Goal: Task Accomplishment & Management: Complete application form

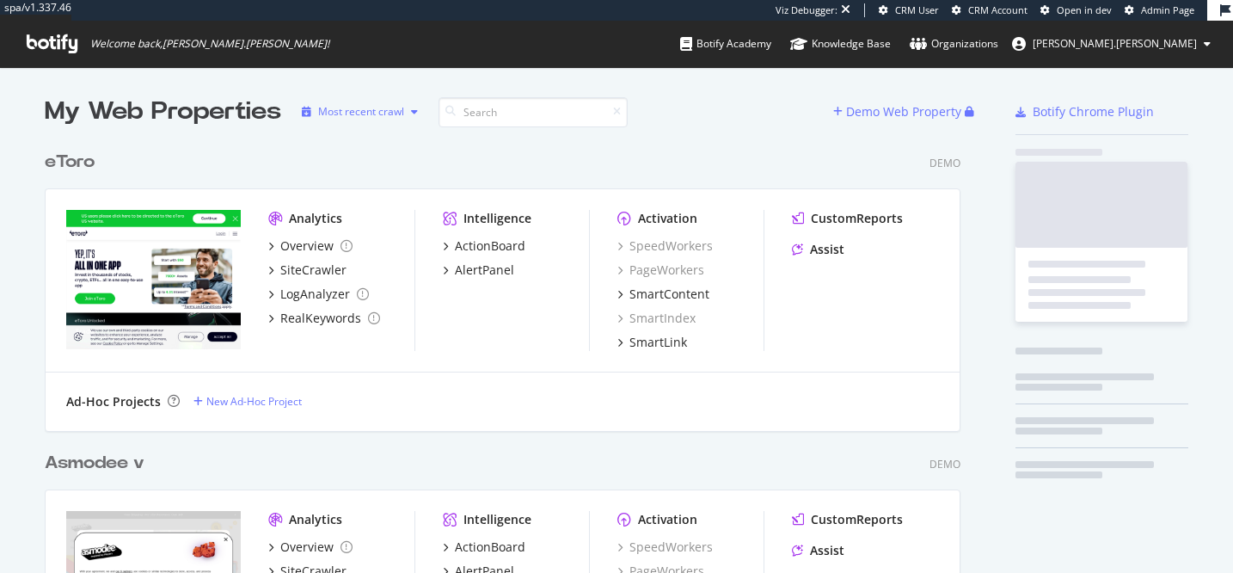
scroll to position [1806, 930]
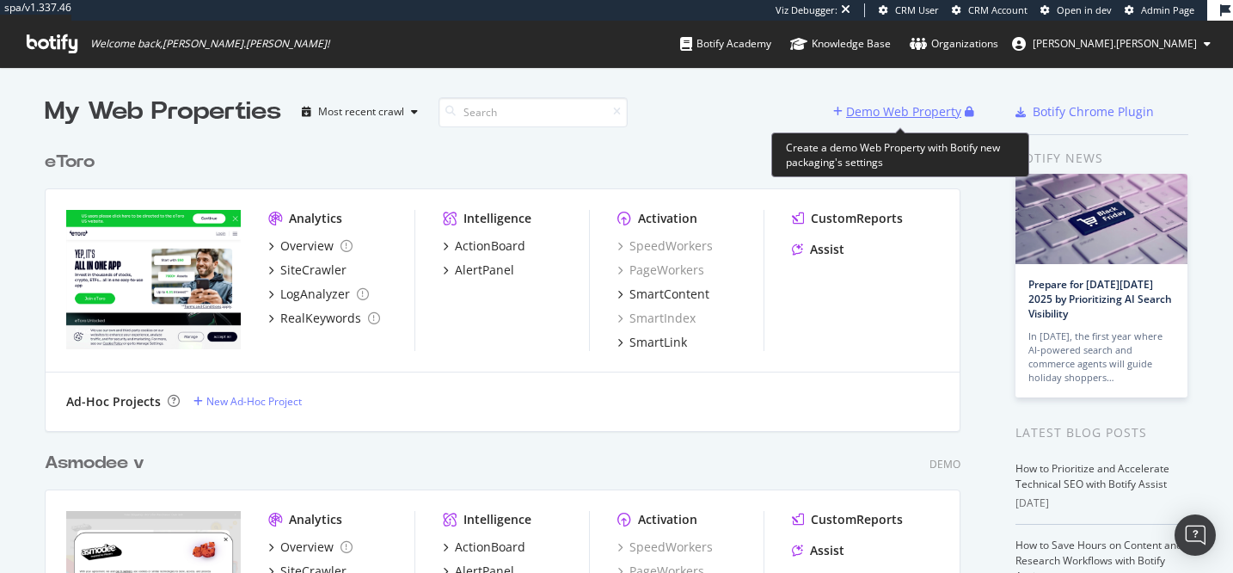
click at [887, 98] on button "Demo Web Property" at bounding box center [899, 112] width 132 height 28
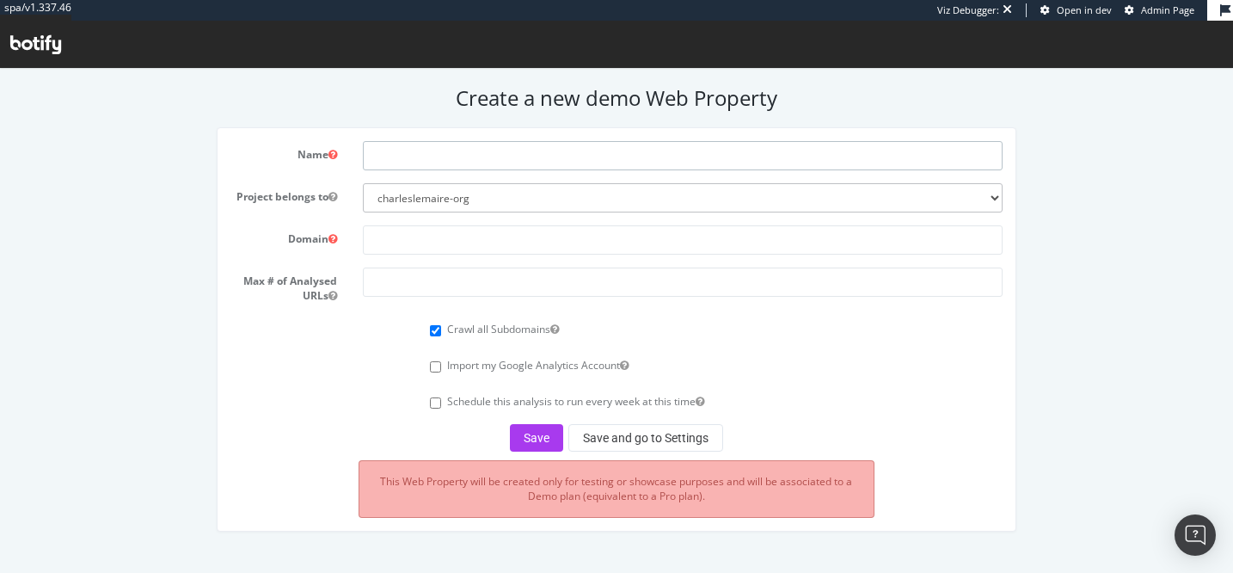
click at [711, 157] on input "text" at bounding box center [683, 155] width 640 height 29
paste input "[DOMAIN_NAME]"
type input "[DOMAIN_NAME]"
click at [438, 235] on input "text" at bounding box center [683, 239] width 640 height 29
paste input "[DOMAIN_NAME]"
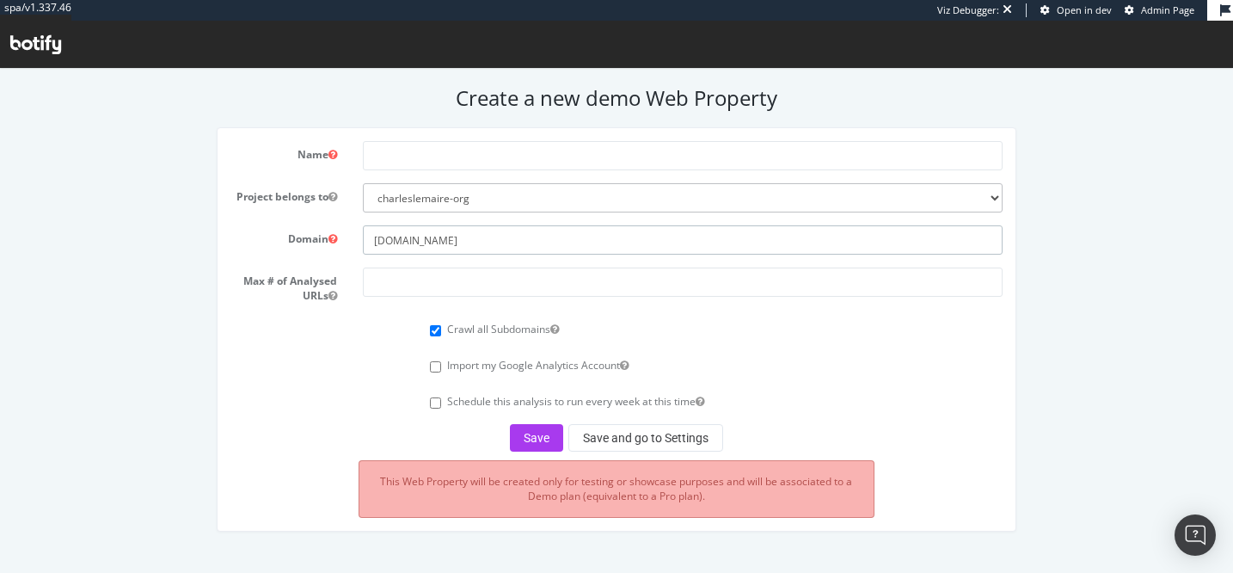
type input "[DOMAIN_NAME]"
click at [418, 163] on input "text" at bounding box center [683, 155] width 640 height 29
type input "Caudalie"
click at [405, 294] on input "number" at bounding box center [683, 281] width 640 height 29
click at [385, 286] on input "50000" at bounding box center [683, 281] width 640 height 29
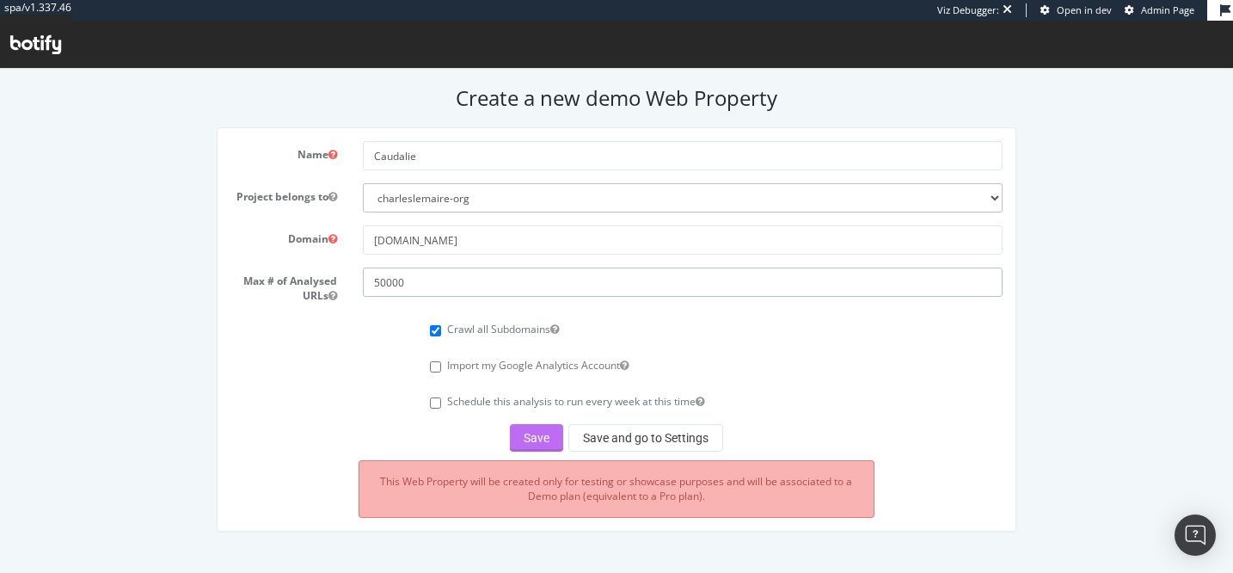
type input "50000"
click at [539, 434] on button "Save" at bounding box center [536, 438] width 53 height 28
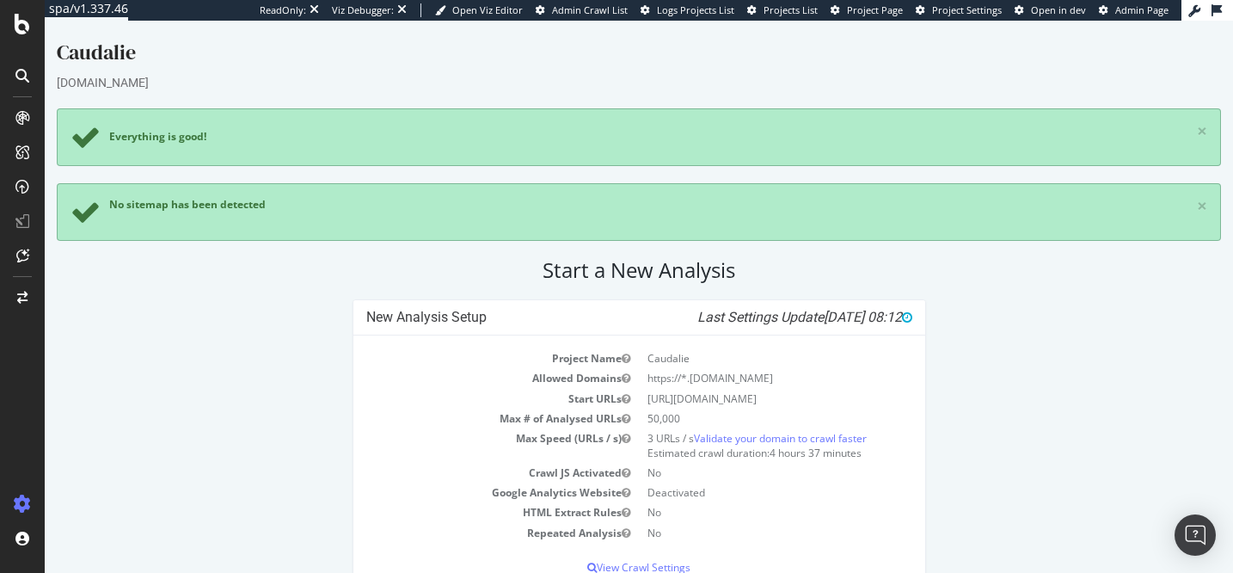
scroll to position [82, 0]
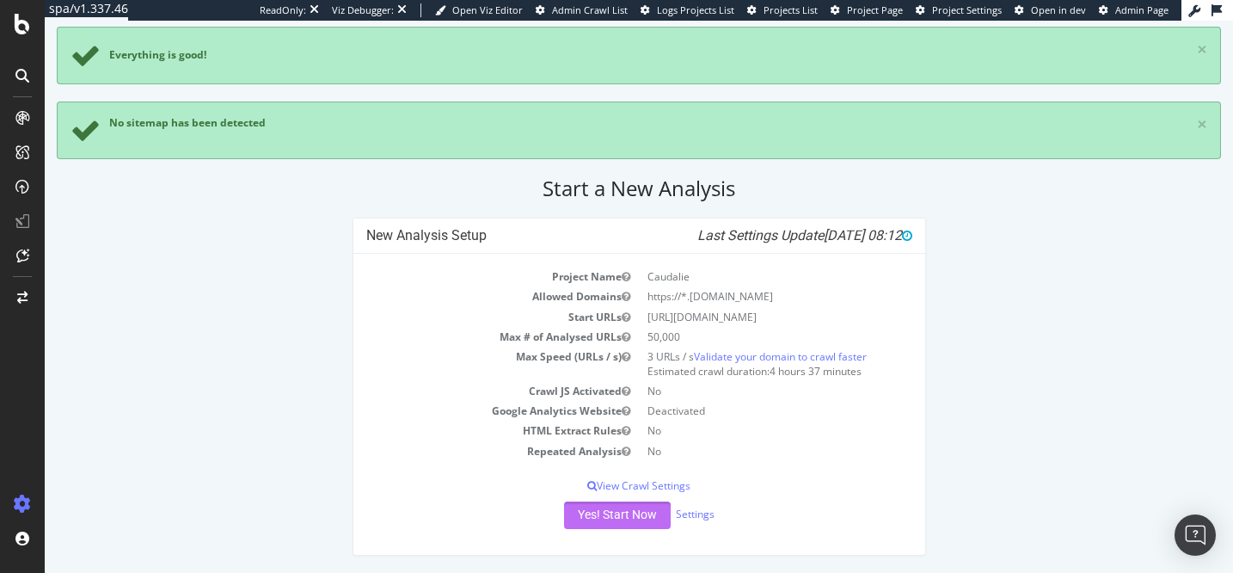
click at [589, 515] on button "Yes! Start Now" at bounding box center [617, 515] width 107 height 28
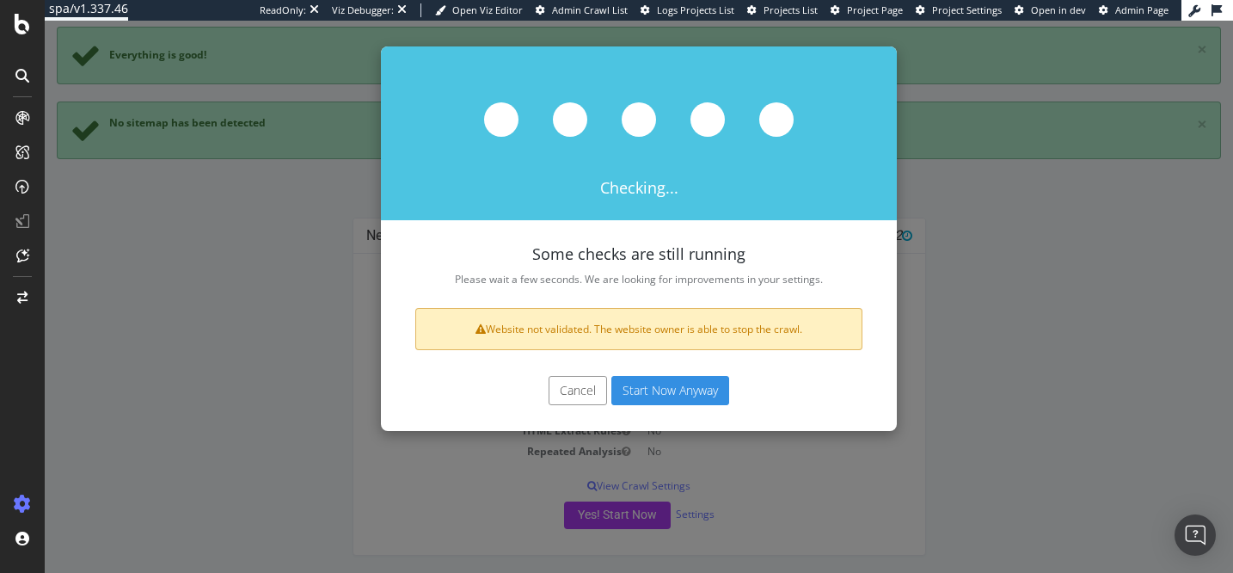
click at [699, 390] on button "Start Now Anyway" at bounding box center [671, 390] width 118 height 29
